Goal: Transaction & Acquisition: Purchase product/service

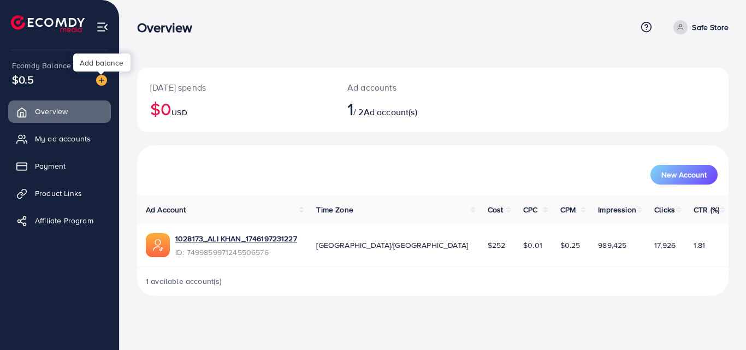
click at [100, 79] on img at bounding box center [101, 80] width 11 height 11
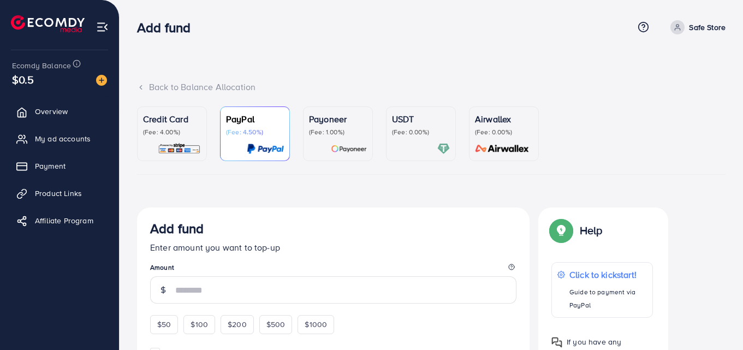
click at [414, 132] on p "(Fee: 0.00%)" at bounding box center [421, 132] width 58 height 9
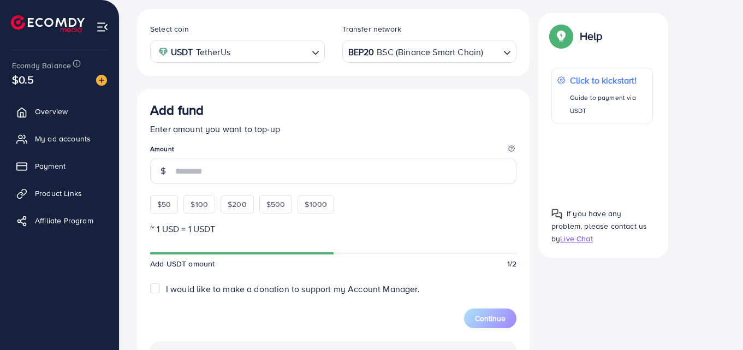
scroll to position [186, 0]
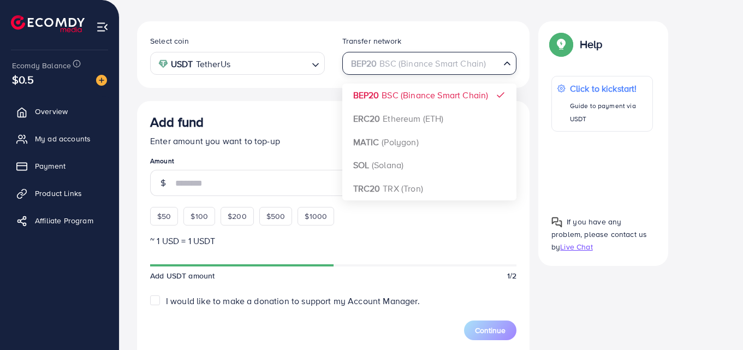
click at [377, 67] on div "BEP20 BSC (Binance Smart Chain)" at bounding box center [423, 62] width 155 height 19
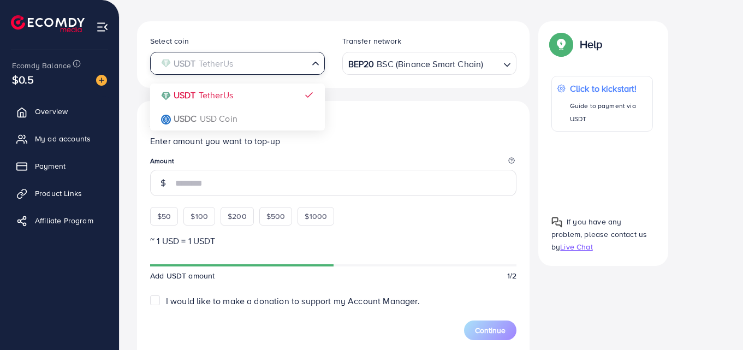
click at [265, 68] on input "Search for option" at bounding box center [231, 63] width 152 height 17
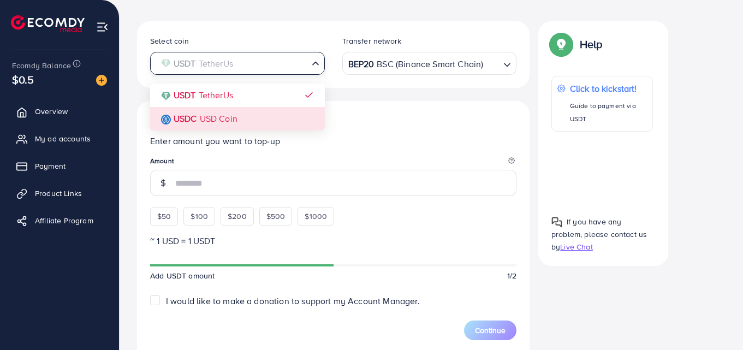
click at [199, 123] on div "Select coin USDT TetherUs Loading... USDT TetherUs USDC USD Coin Transfer netwo…" at bounding box center [333, 291] width 393 height 541
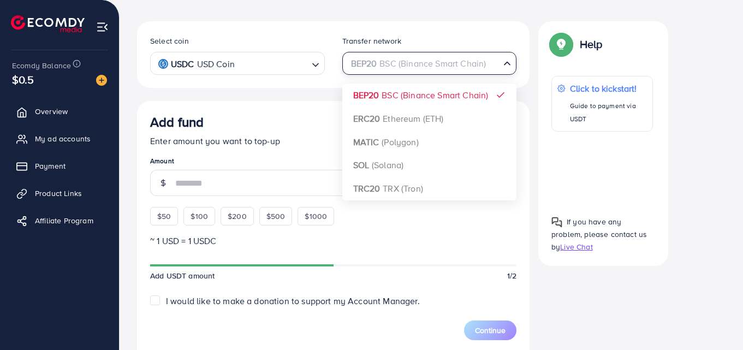
click at [418, 65] on div "BEP20 BSC (Binance Smart Chain)" at bounding box center [423, 62] width 155 height 19
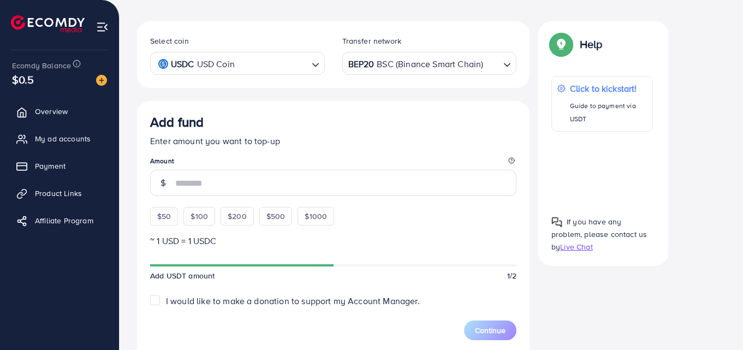
click at [397, 99] on div "Select coin USDC USD Coin Loading... Transfer network BEP20 BSC (Binance Smart …" at bounding box center [333, 291] width 393 height 541
click at [281, 63] on input "Search for option" at bounding box center [272, 63] width 69 height 17
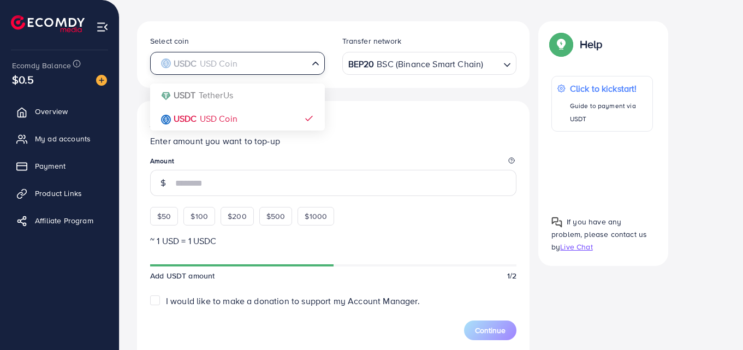
click at [228, 96] on div "Select coin USDC USD Coin Loading... USDT TetherUs USDC USD Coin Transfer netwo…" at bounding box center [333, 291] width 393 height 541
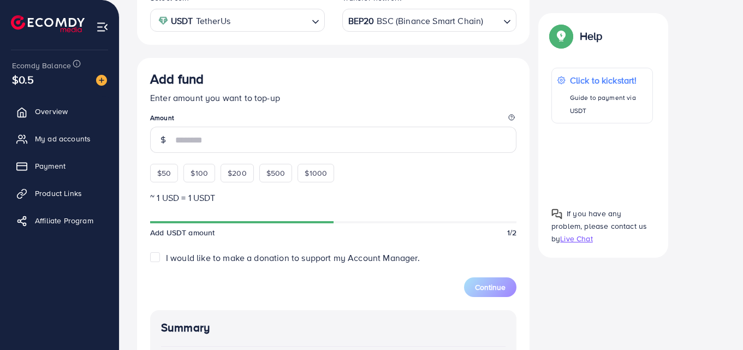
scroll to position [0, 0]
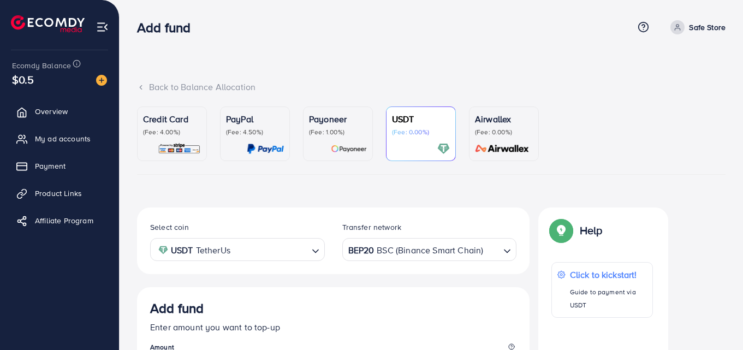
click at [511, 142] on div "Airwallex (Fee: 0.00%)" at bounding box center [504, 134] width 58 height 43
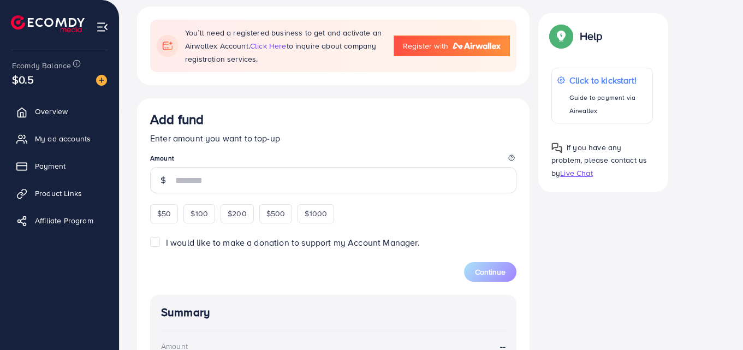
scroll to position [206, 0]
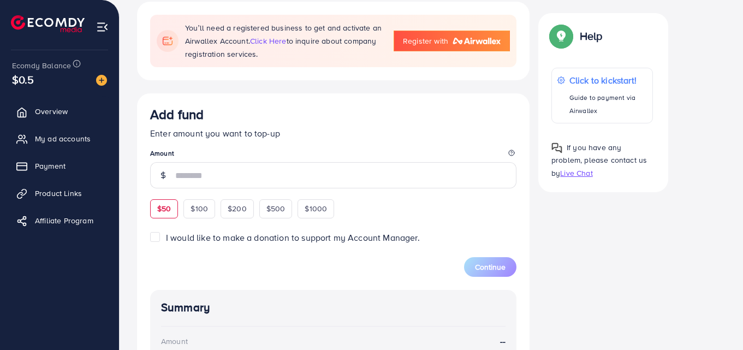
click at [167, 199] on div "$50" at bounding box center [164, 208] width 28 height 19
type input "**"
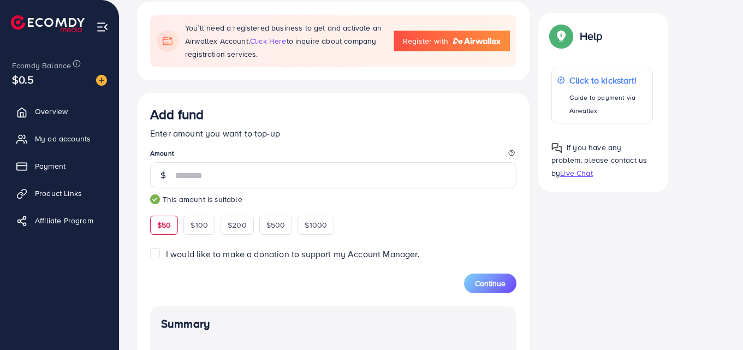
click at [166, 250] on label "I would like to make a donation to support my Account Manager." at bounding box center [293, 254] width 254 height 13
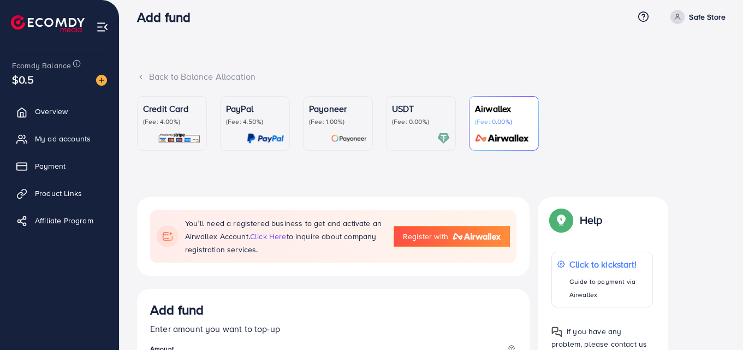
scroll to position [0, 0]
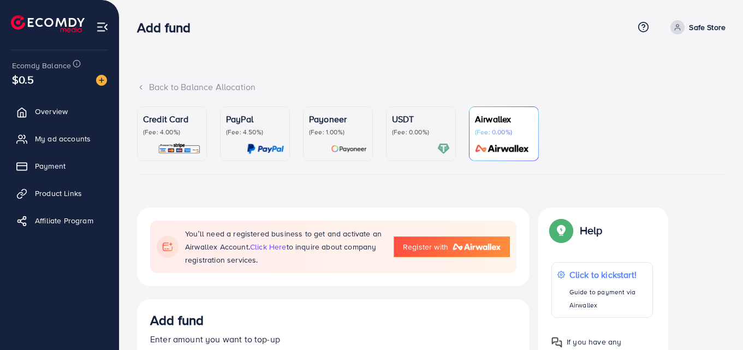
click at [422, 121] on p "USDT" at bounding box center [421, 119] width 58 height 13
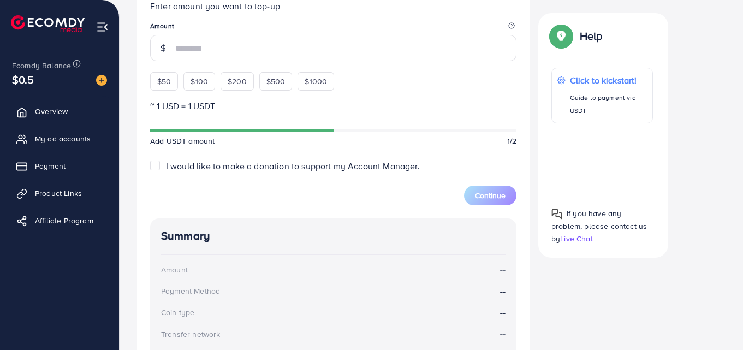
scroll to position [330, 0]
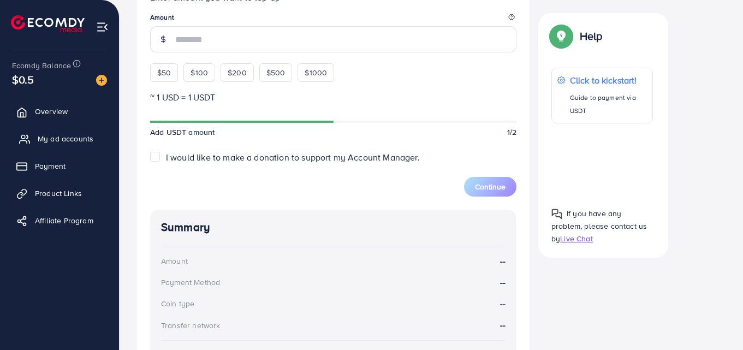
click at [49, 138] on span "My ad accounts" at bounding box center [66, 138] width 56 height 11
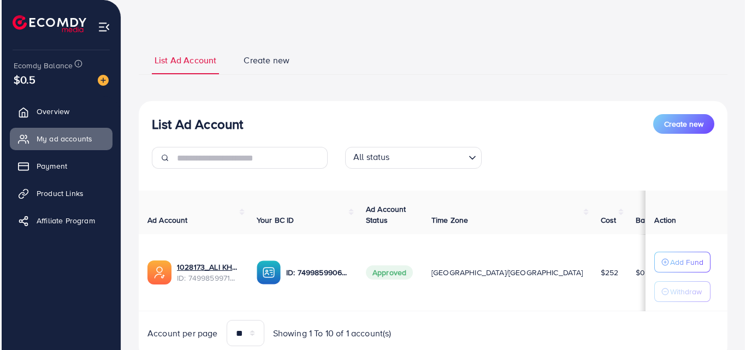
scroll to position [78, 0]
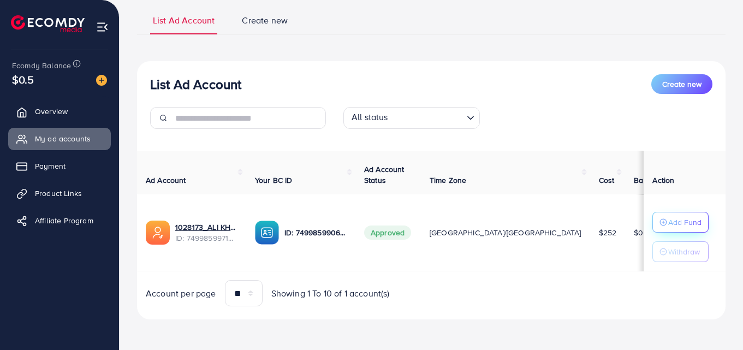
click at [684, 212] on button "Add Fund" at bounding box center [681, 222] width 56 height 21
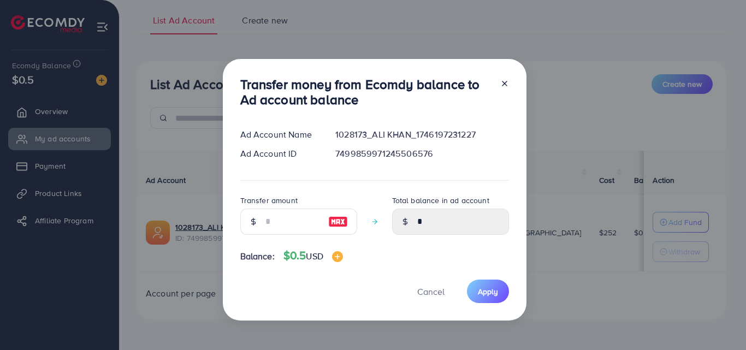
click at [334, 227] on img at bounding box center [338, 221] width 20 height 13
type input "*"
type input "****"
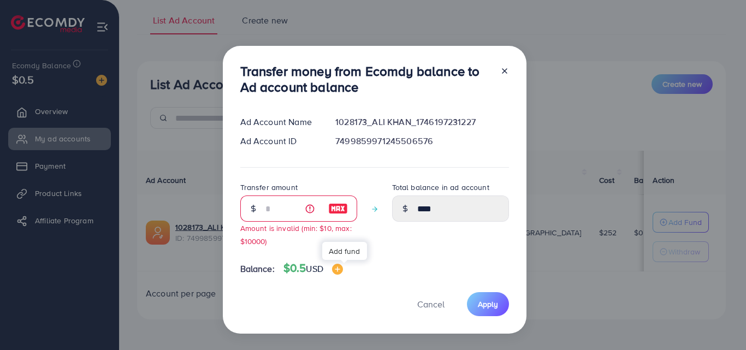
click at [342, 273] on img at bounding box center [337, 269] width 11 height 11
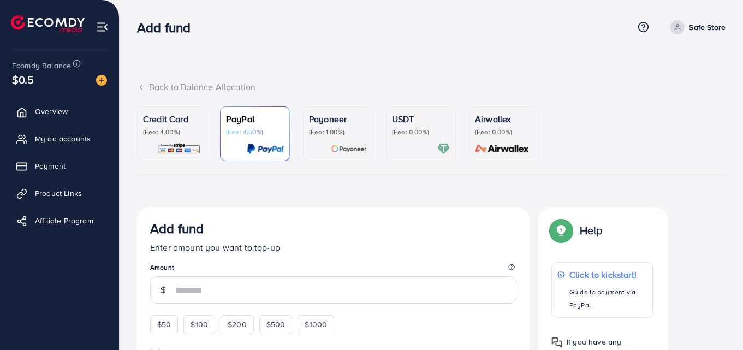
click at [158, 122] on p "Credit Card" at bounding box center [172, 119] width 58 height 13
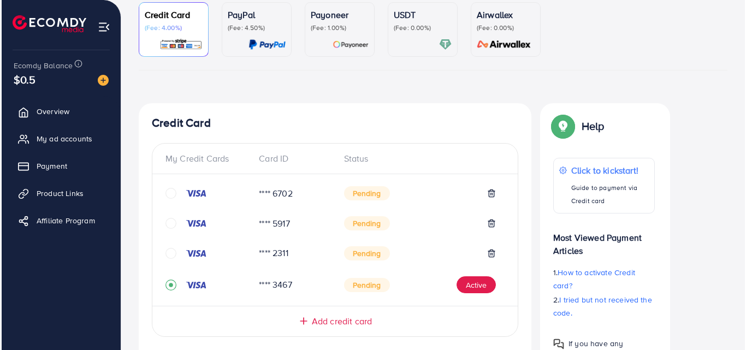
scroll to position [161, 0]
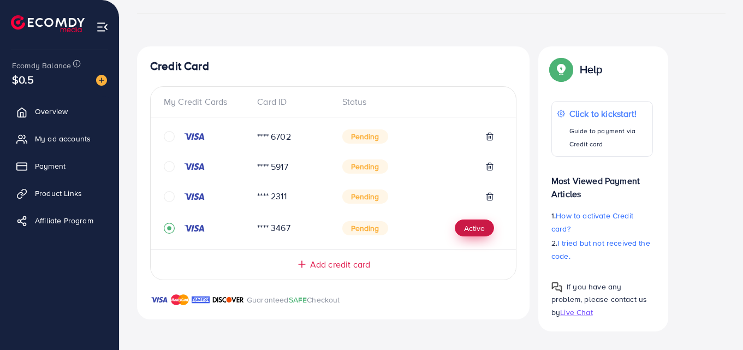
click at [479, 226] on button "Active" at bounding box center [474, 228] width 39 height 17
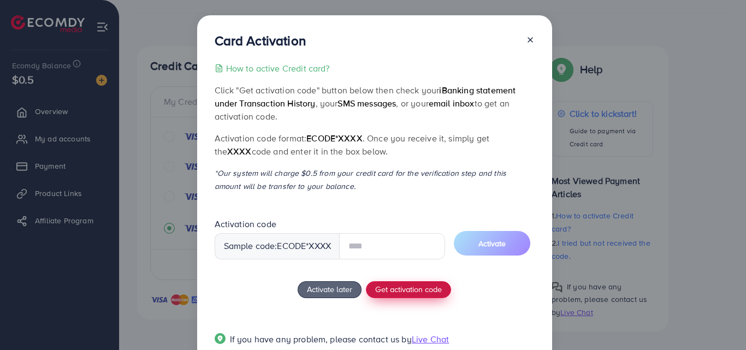
click at [423, 286] on div "How to active Credit card? Click "Get activation code" button below then check …" at bounding box center [375, 211] width 320 height 298
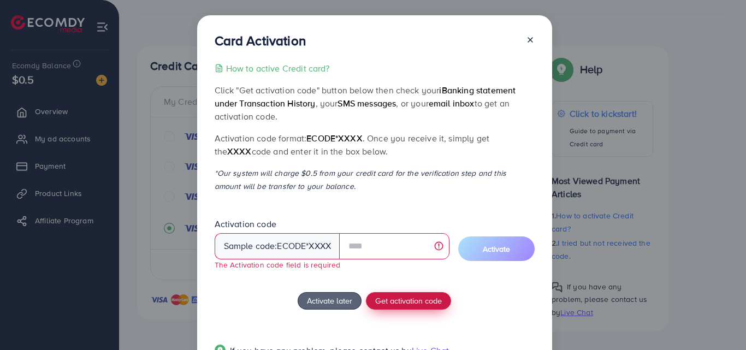
click at [400, 303] on span "Get activation code" at bounding box center [408, 300] width 67 height 11
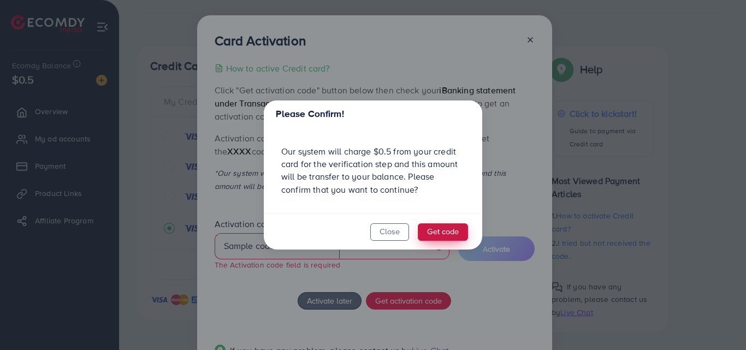
click at [450, 234] on button "Get code" at bounding box center [443, 231] width 50 height 17
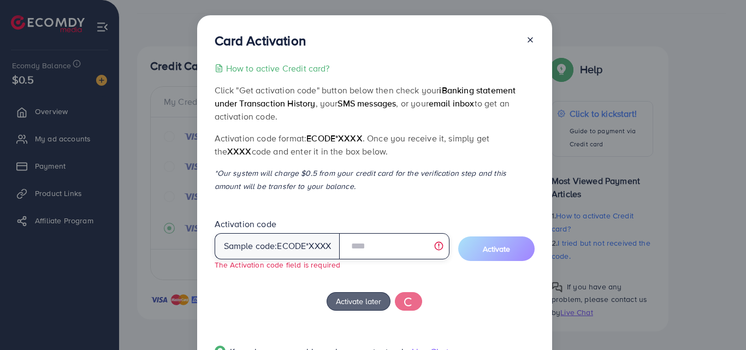
click at [371, 257] on input "text" at bounding box center [394, 246] width 110 height 26
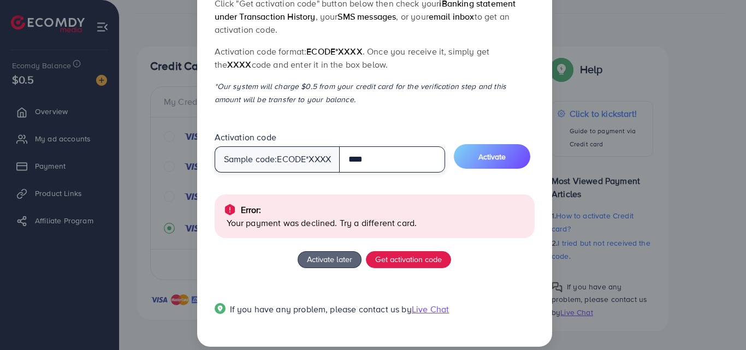
scroll to position [99, 0]
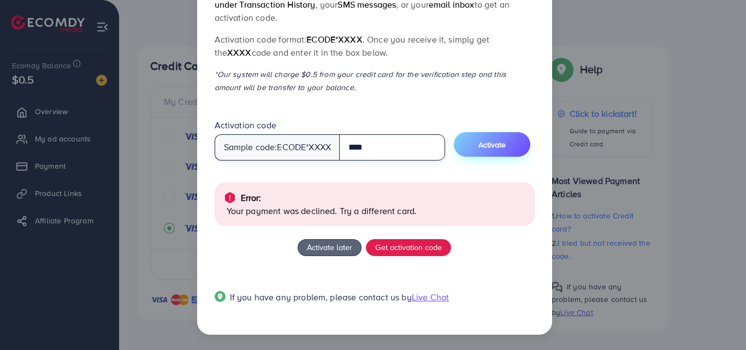
type input "****"
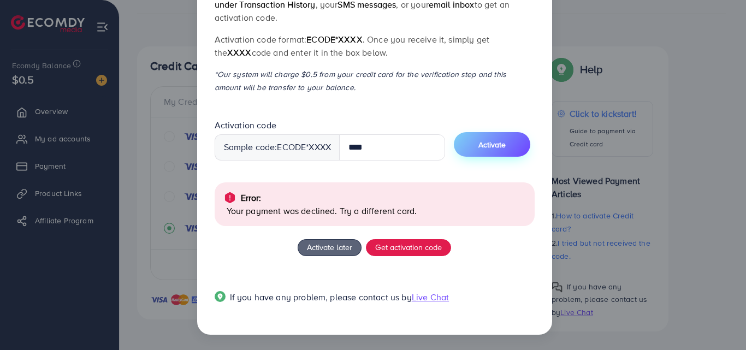
click at [480, 146] on button "Activate" at bounding box center [492, 144] width 76 height 25
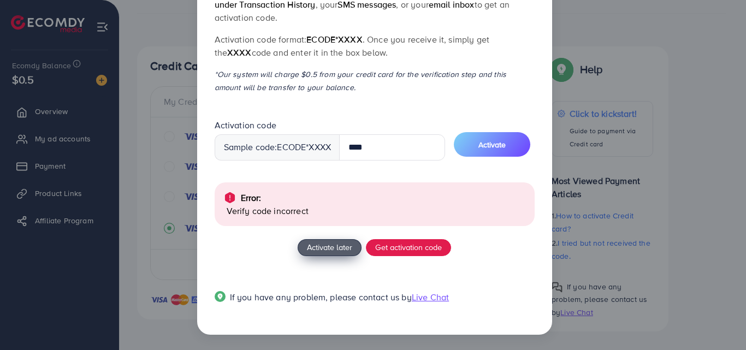
click at [327, 249] on span "Activate later" at bounding box center [329, 246] width 45 height 11
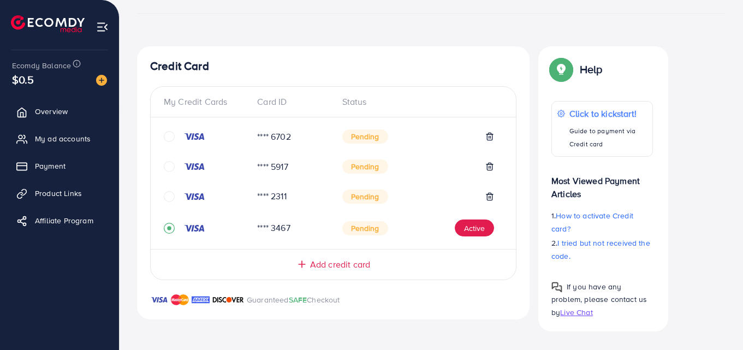
click at [171, 196] on icon "circle" at bounding box center [169, 196] width 11 height 11
click at [482, 194] on button "Active" at bounding box center [474, 198] width 39 height 17
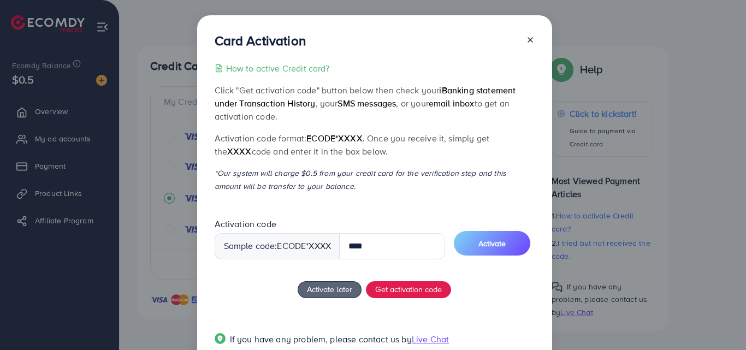
type input "****"
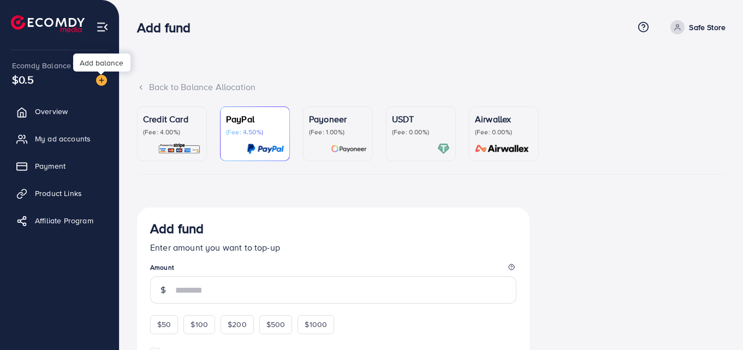
click at [172, 140] on div "Credit Card (Fee: 4.00%)" at bounding box center [172, 134] width 58 height 43
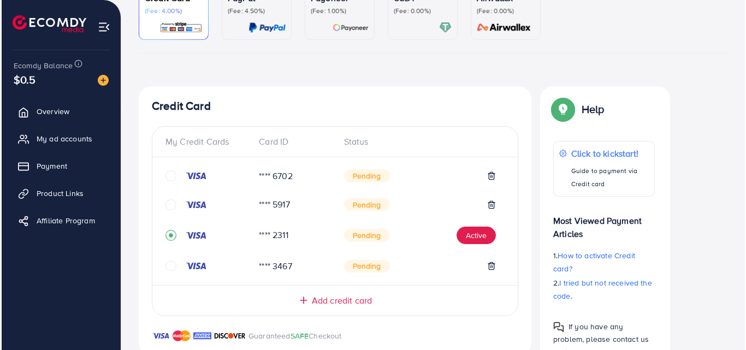
scroll to position [160, 0]
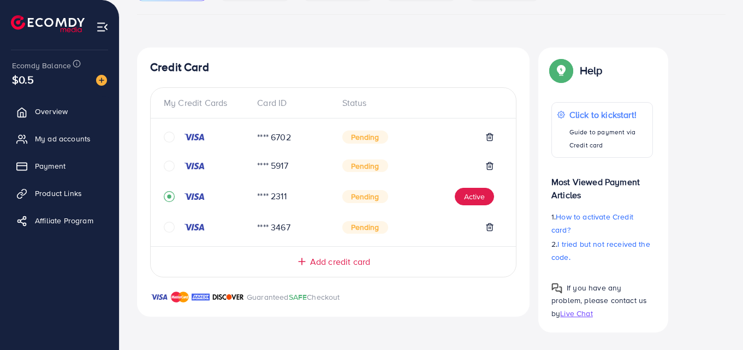
click at [369, 141] on span "Pending" at bounding box center [365, 137] width 46 height 13
click at [170, 140] on icon "circle" at bounding box center [169, 137] width 11 height 11
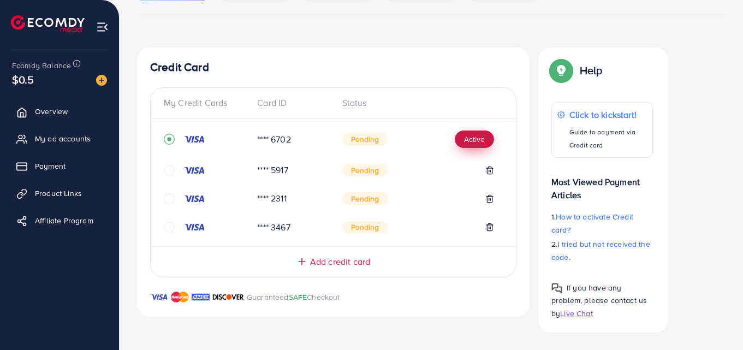
click at [477, 137] on button "Active" at bounding box center [474, 139] width 39 height 17
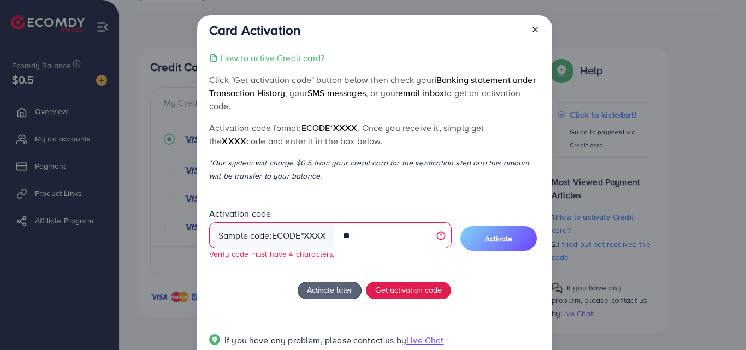
type input "*"
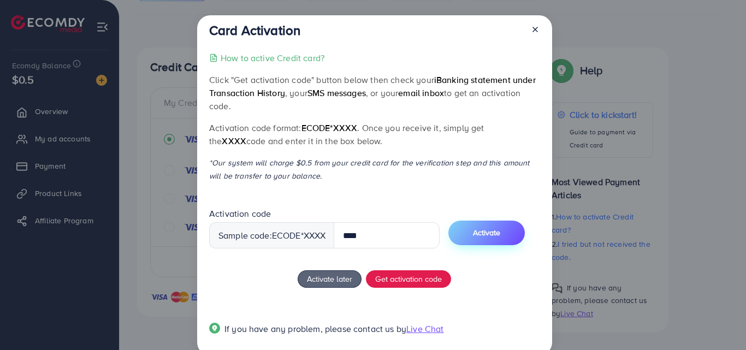
type input "****"
click at [481, 231] on button "Activate" at bounding box center [486, 233] width 76 height 25
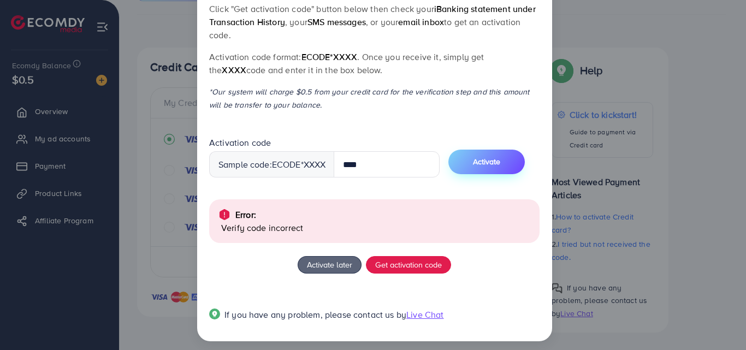
scroll to position [78, 0]
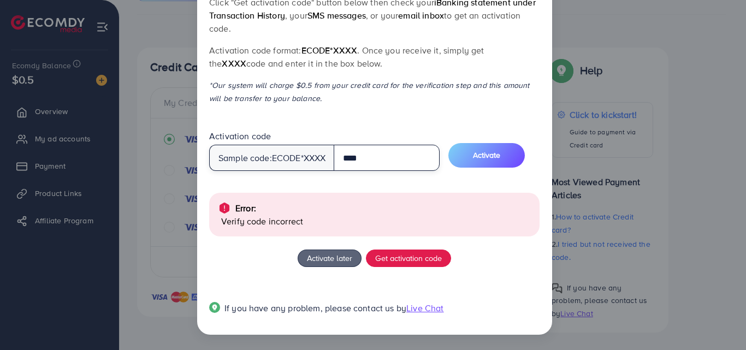
drag, startPoint x: 362, startPoint y: 156, endPoint x: 263, endPoint y: 182, distance: 102.3
click at [263, 182] on div "How to active Credit card? Click "Get activation code" button below then check …" at bounding box center [374, 151] width 330 height 355
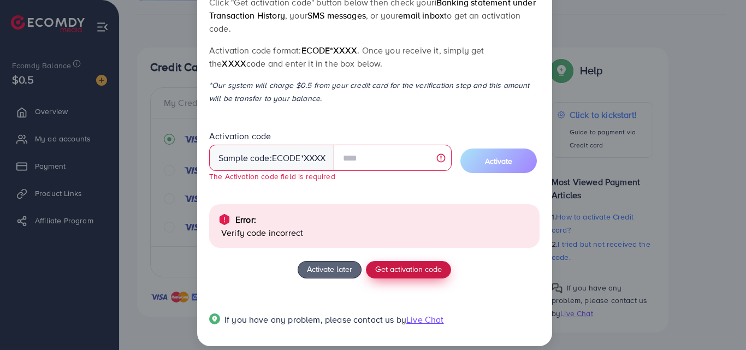
click at [399, 277] on button "Get activation code" at bounding box center [408, 269] width 85 height 17
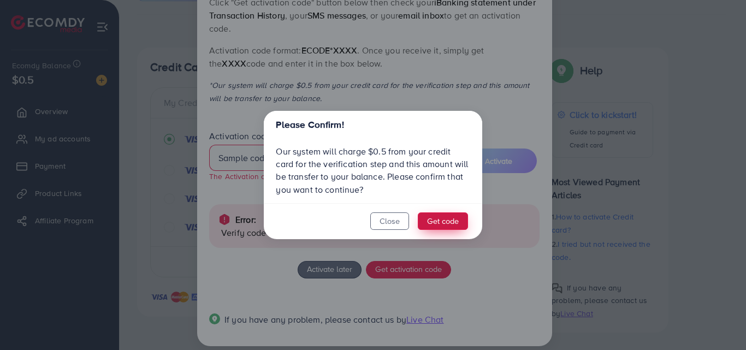
click at [454, 221] on button "Get code" at bounding box center [443, 220] width 50 height 17
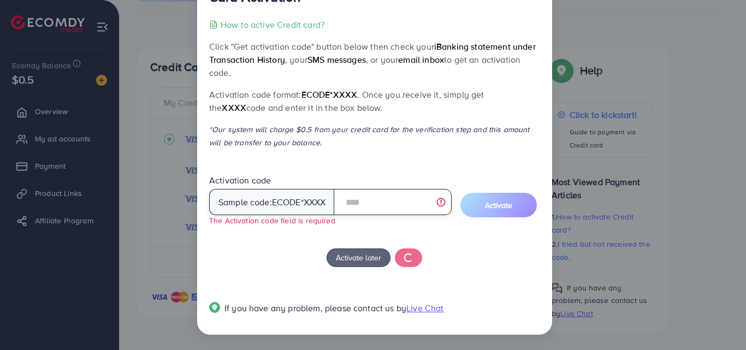
click at [398, 207] on input "text" at bounding box center [392, 202] width 117 height 26
type input "****"
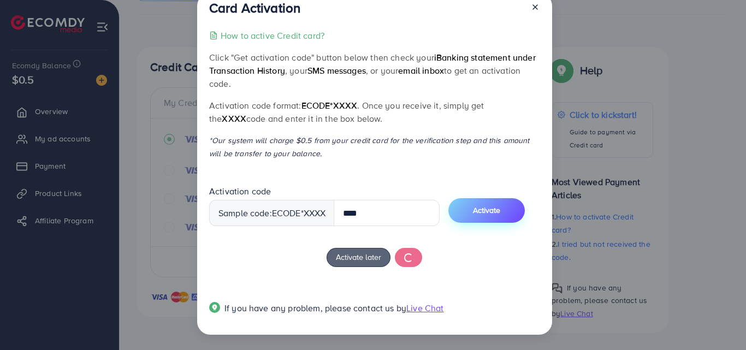
click at [498, 210] on span "Activate" at bounding box center [486, 210] width 27 height 11
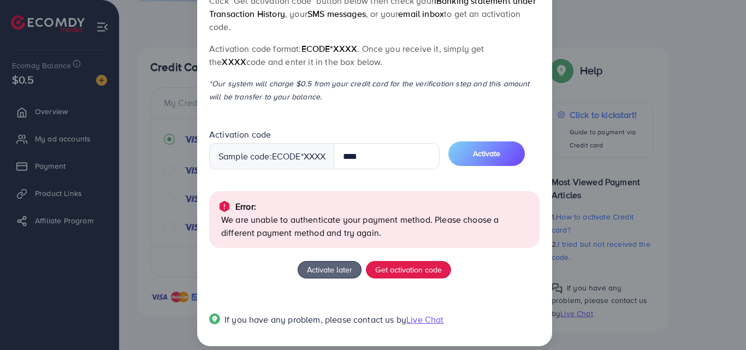
scroll to position [91, 0]
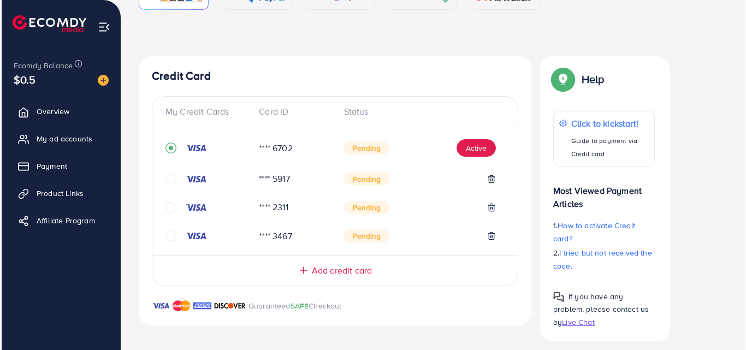
scroll to position [152, 0]
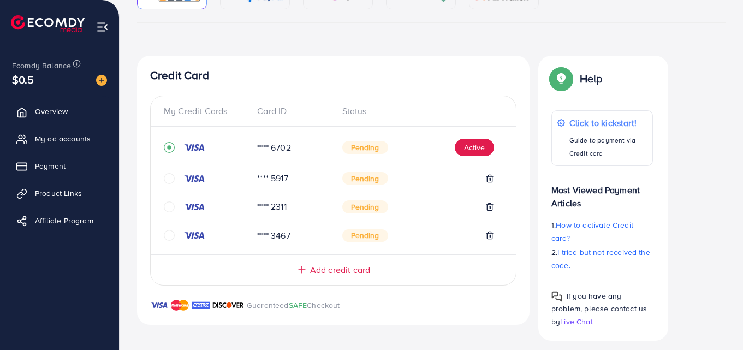
click at [171, 178] on icon "circle" at bounding box center [169, 178] width 11 height 11
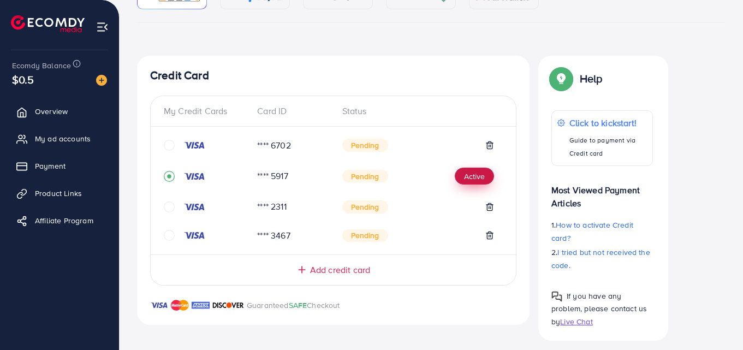
click at [467, 179] on button "Active" at bounding box center [474, 176] width 39 height 17
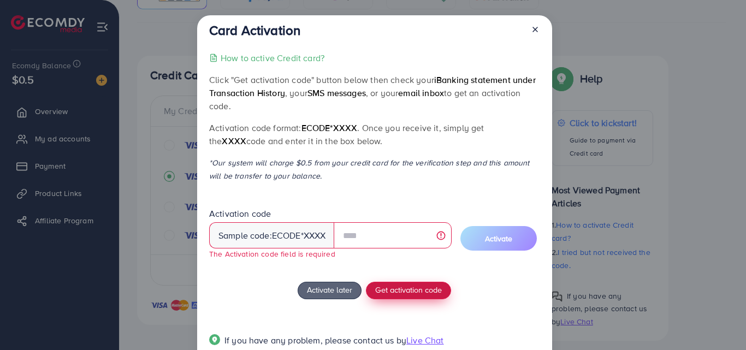
click at [404, 296] on span "Get activation code" at bounding box center [408, 289] width 67 height 11
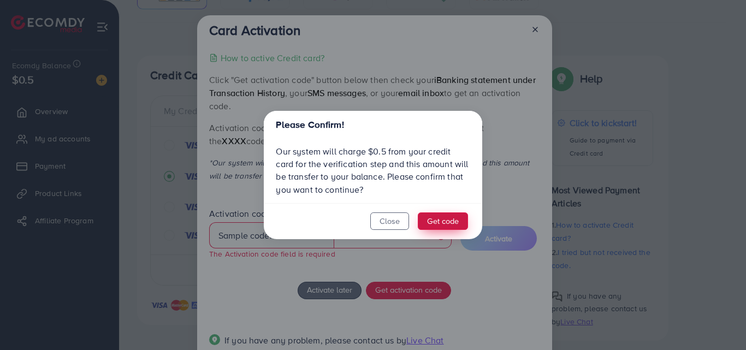
click at [427, 222] on button "Get code" at bounding box center [443, 220] width 50 height 17
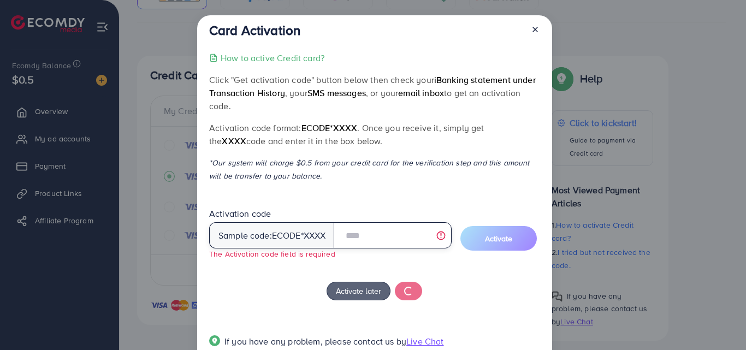
click at [355, 234] on input "text" at bounding box center [392, 235] width 117 height 26
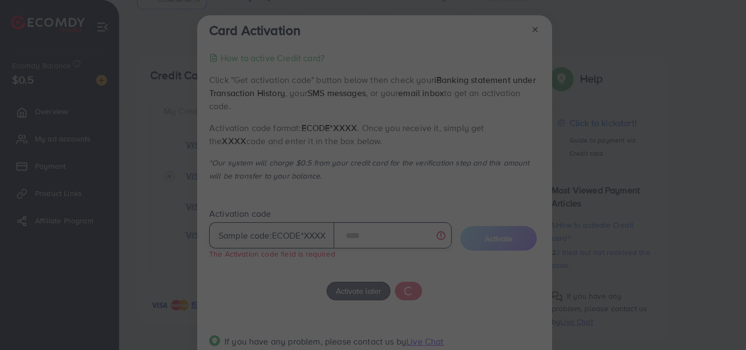
type input "******"
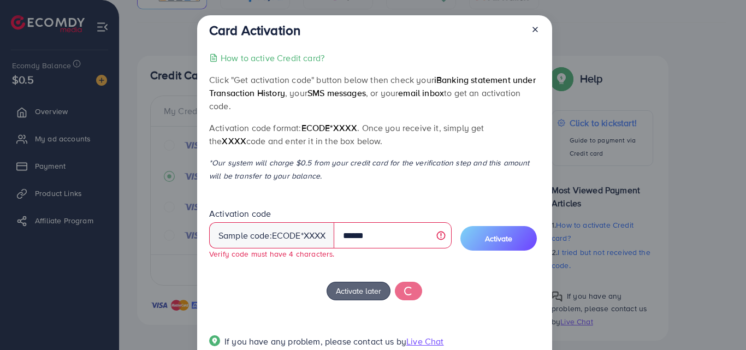
click at [504, 239] on span "Activate" at bounding box center [498, 238] width 27 height 11
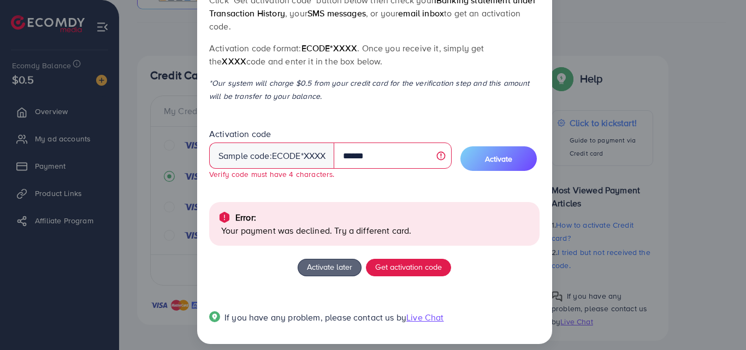
scroll to position [89, 0]
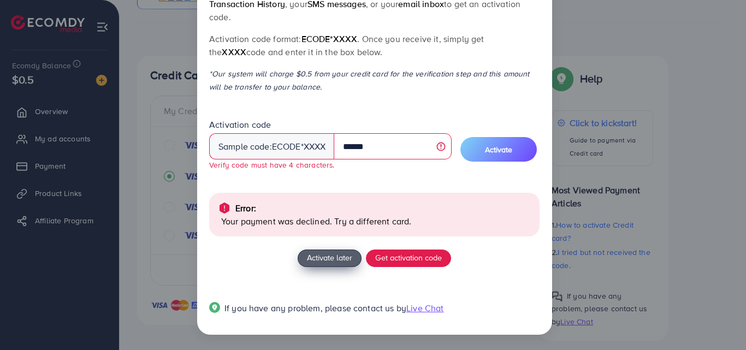
click at [339, 263] on span "Activate later" at bounding box center [329, 257] width 45 height 11
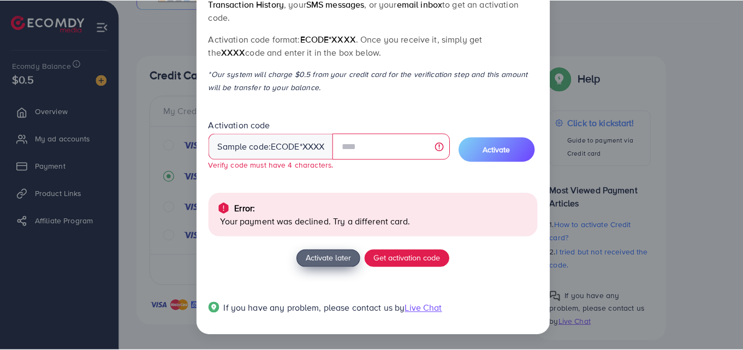
scroll to position [32, 0]
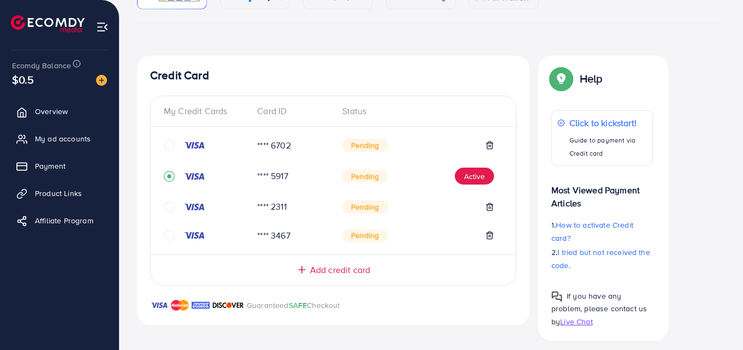
click at [338, 214] on div "**** 2311 Pending" at bounding box center [333, 211] width 339 height 28
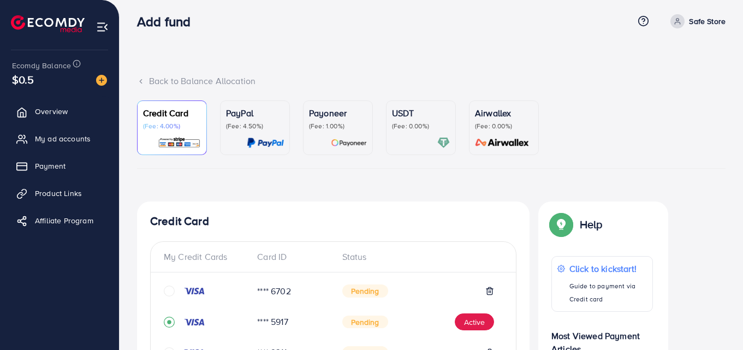
scroll to position [0, 0]
